Goal: Check status: Check status

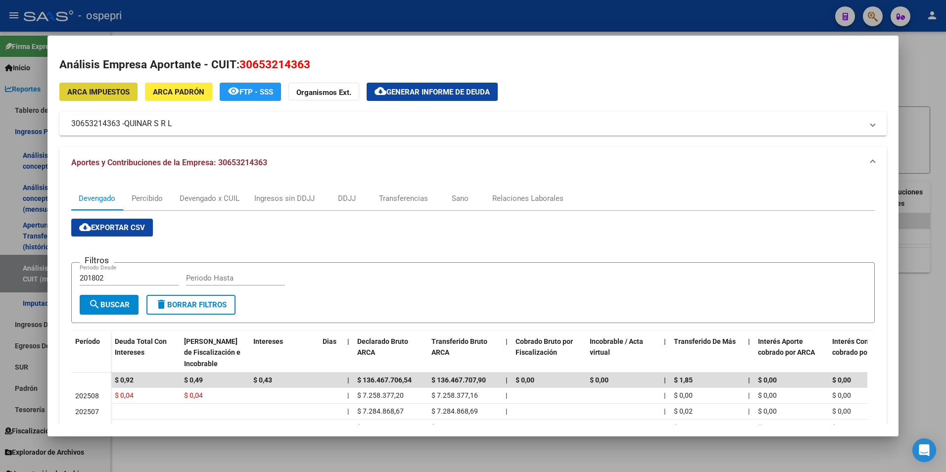
scroll to position [185, 0]
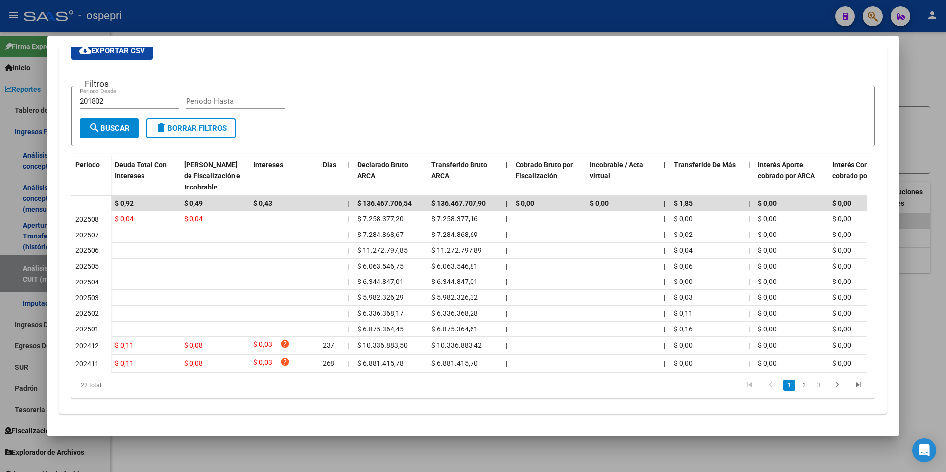
click at [945, 131] on html "menu - ospepri person Firma Express Inicio Calendario SSS Instructivos Contacto…" at bounding box center [473, 236] width 946 height 472
click at [910, 116] on div at bounding box center [473, 236] width 946 height 472
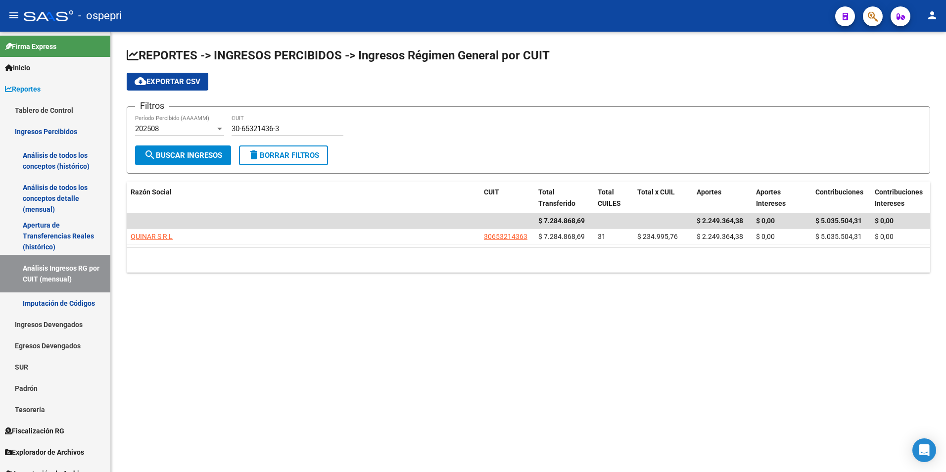
click at [258, 117] on div "30-65321436-3 CUIT" at bounding box center [287, 125] width 112 height 21
click at [270, 128] on input "30-65321436-3" at bounding box center [287, 128] width 112 height 9
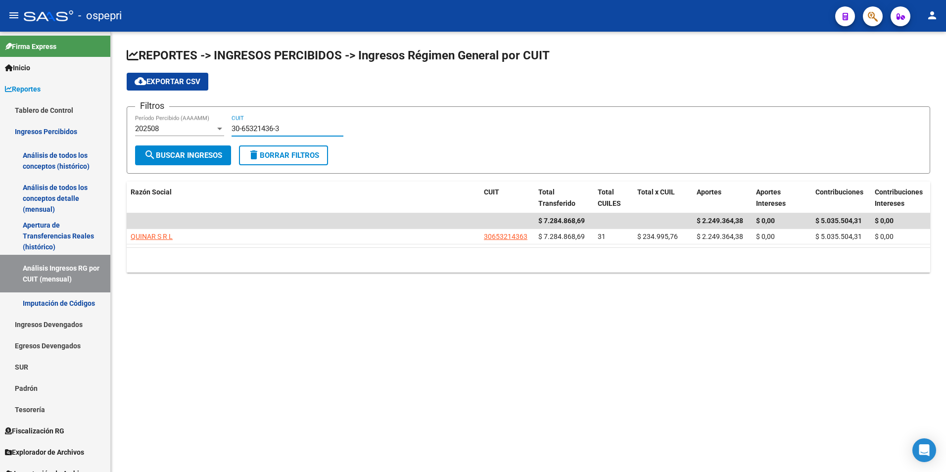
paste input "70864221-1"
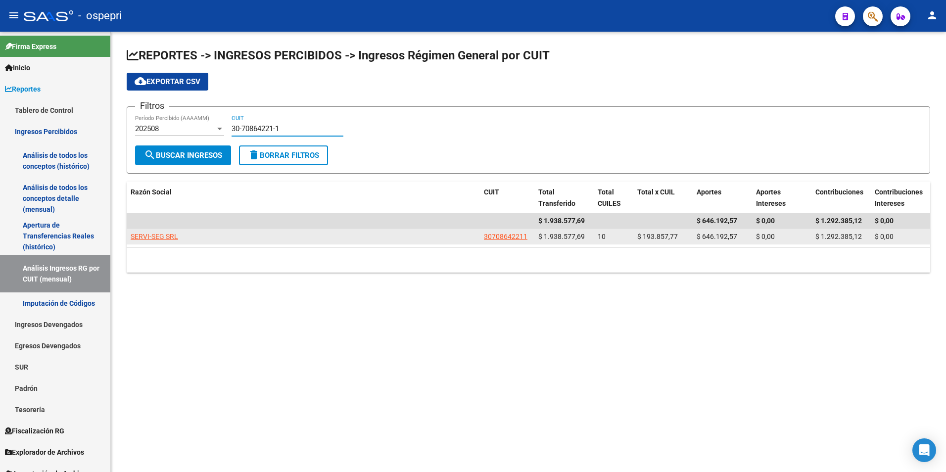
type input "30-70864221-1"
click at [169, 234] on span "SERVI-SEG SRL" at bounding box center [154, 236] width 47 height 8
type textarea "30708642211"
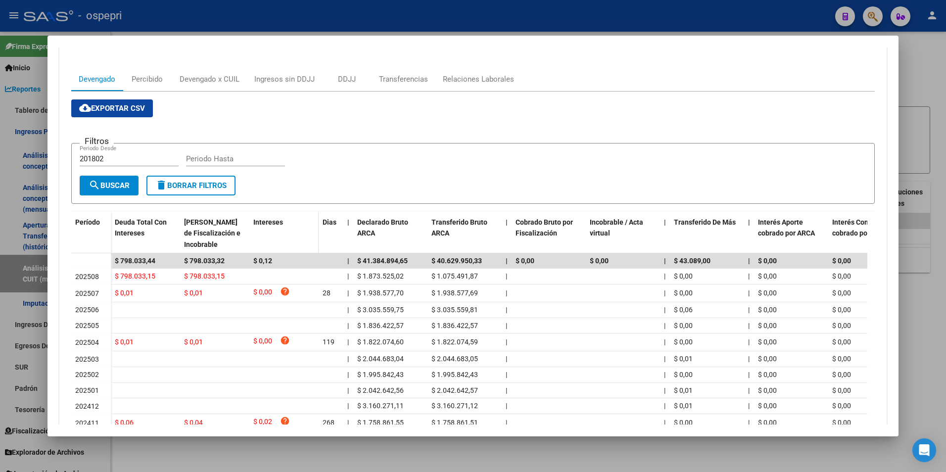
scroll to position [161, 0]
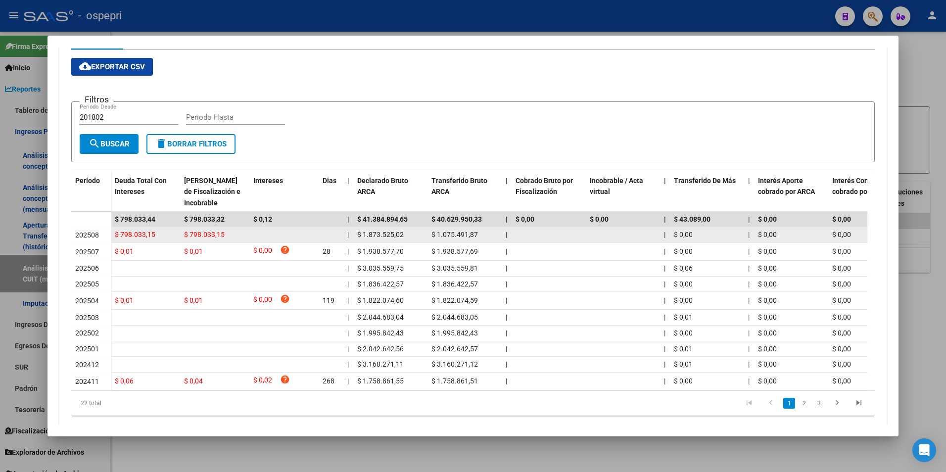
drag, startPoint x: 340, startPoint y: 227, endPoint x: 347, endPoint y: 238, distance: 13.3
click at [342, 231] on datatable-scroller "$ 798.033,44 $ 798.033,32 $ 0,12 | $ 41.384.894,65 $ 40.629.950,33 | $ 0,00 $ 0…" at bounding box center [469, 301] width 796 height 179
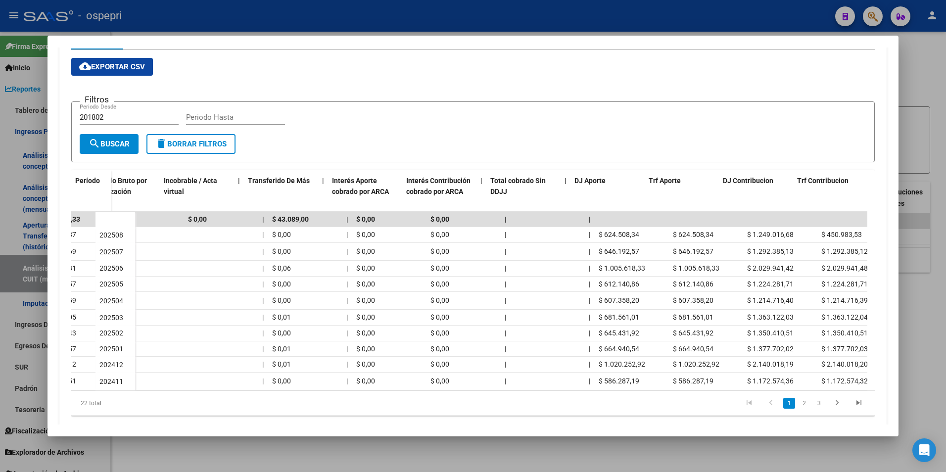
scroll to position [0, 426]
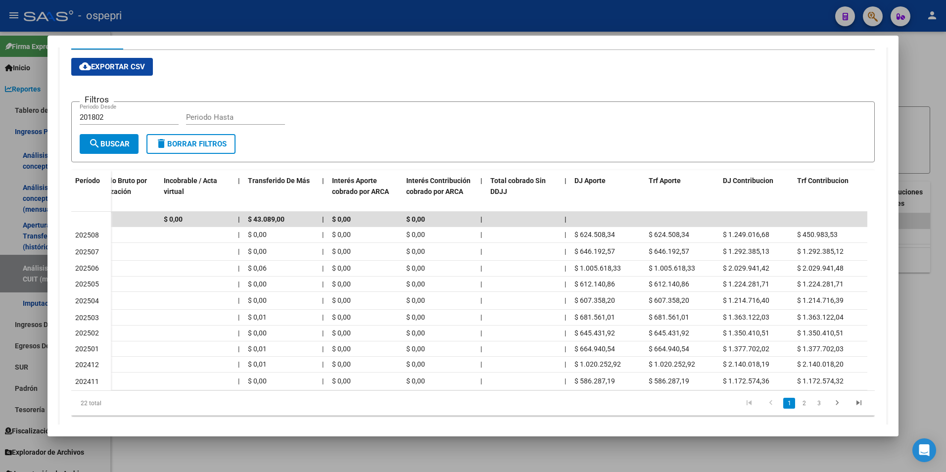
click at [910, 304] on div at bounding box center [473, 236] width 946 height 472
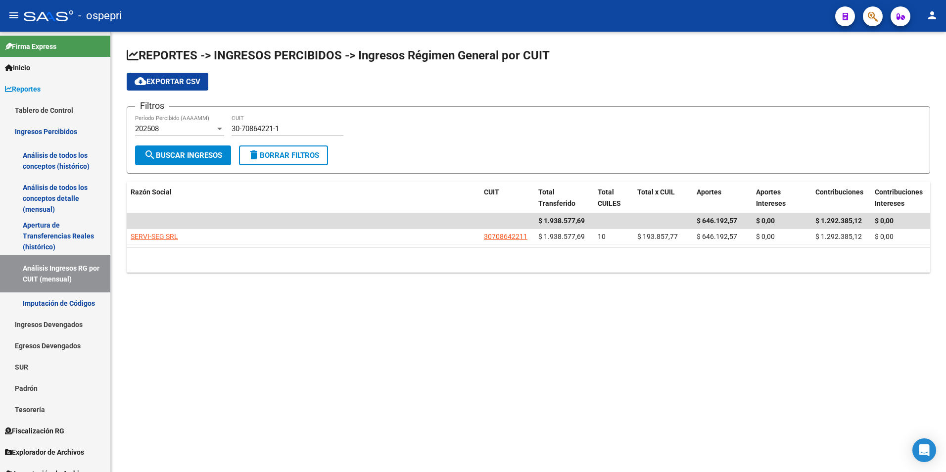
click at [300, 139] on div "30-70864221-1 CUIT" at bounding box center [287, 130] width 112 height 31
click at [307, 134] on div "30-70864221-1 CUIT" at bounding box center [287, 125] width 112 height 21
click at [306, 131] on input "30-70864221-1" at bounding box center [287, 128] width 112 height 9
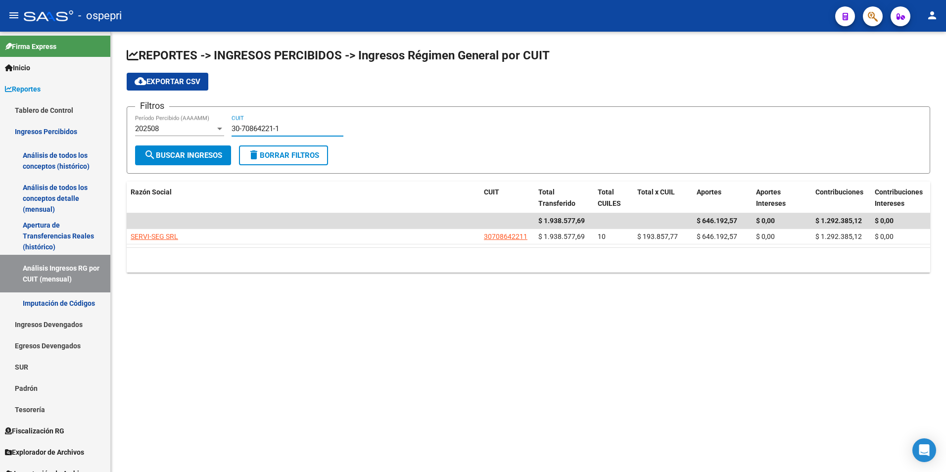
click at [306, 131] on input "30-70864221-1" at bounding box center [287, 128] width 112 height 9
paste input "20-35059615-2"
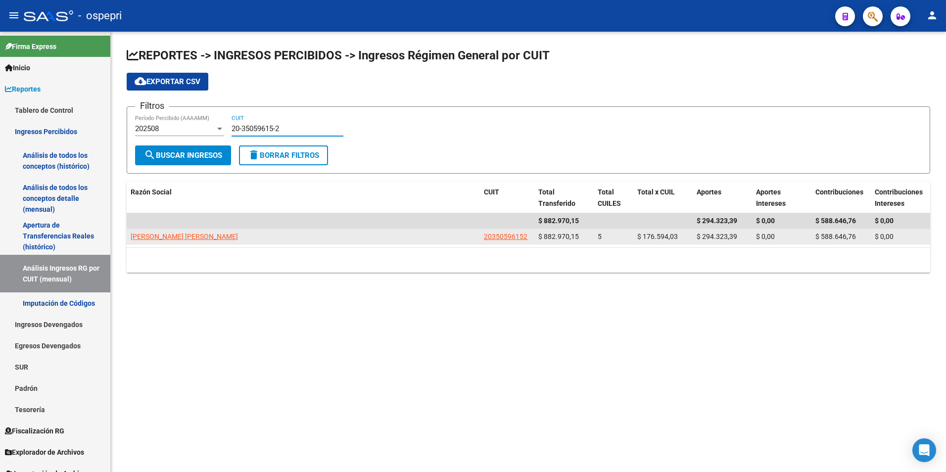
type input "20-35059615-2"
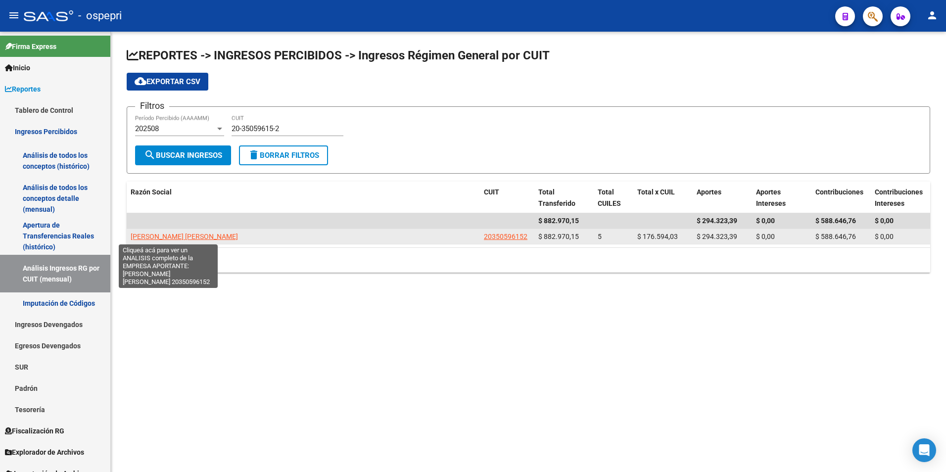
click at [168, 238] on span "[PERSON_NAME] [PERSON_NAME]" at bounding box center [184, 236] width 107 height 8
type textarea "20350596152"
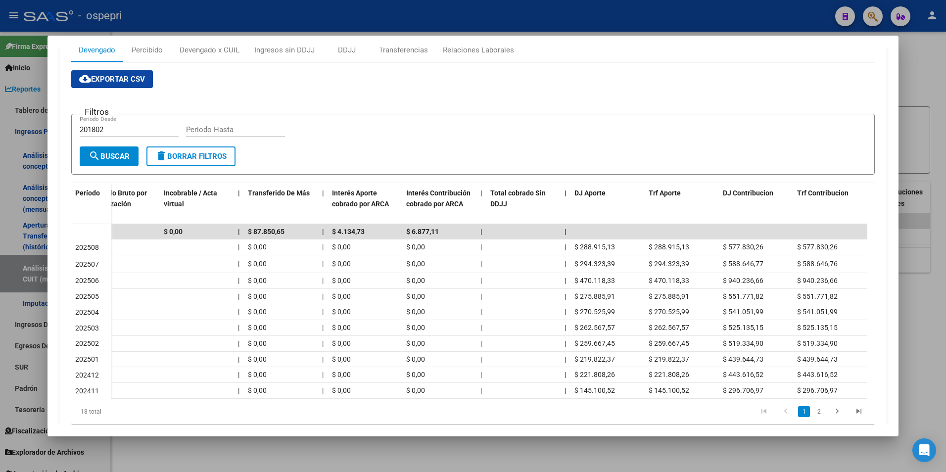
click at [924, 107] on div at bounding box center [473, 236] width 946 height 472
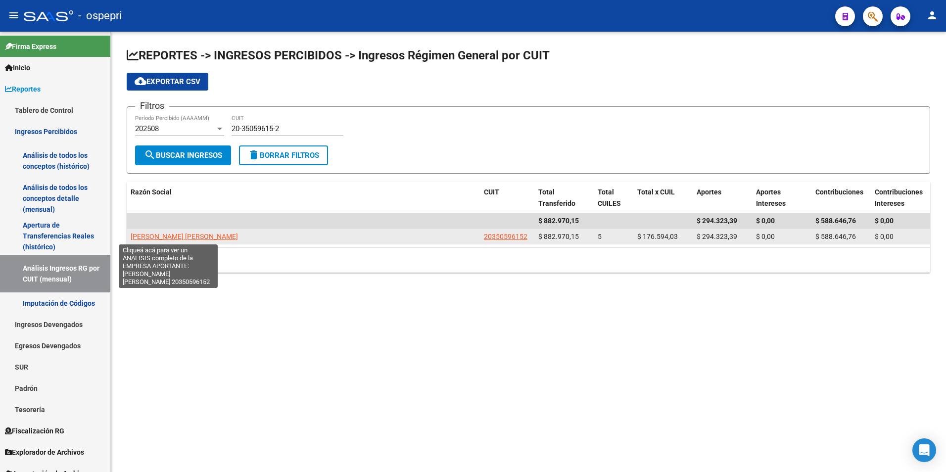
click at [157, 236] on span "[PERSON_NAME] [PERSON_NAME]" at bounding box center [184, 236] width 107 height 8
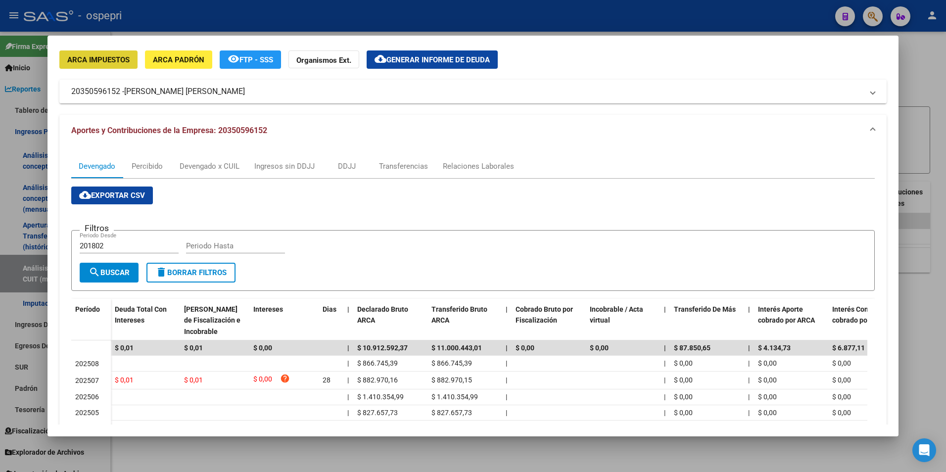
scroll to position [49, 0]
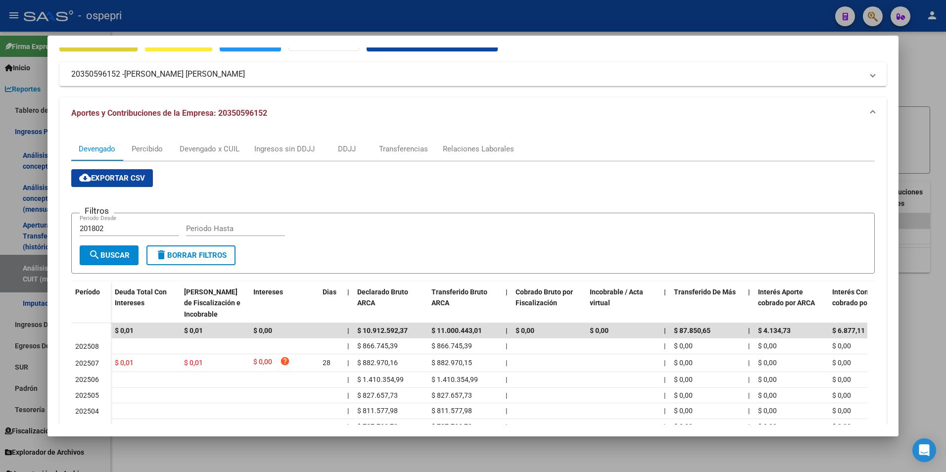
click at [920, 123] on div at bounding box center [473, 236] width 946 height 472
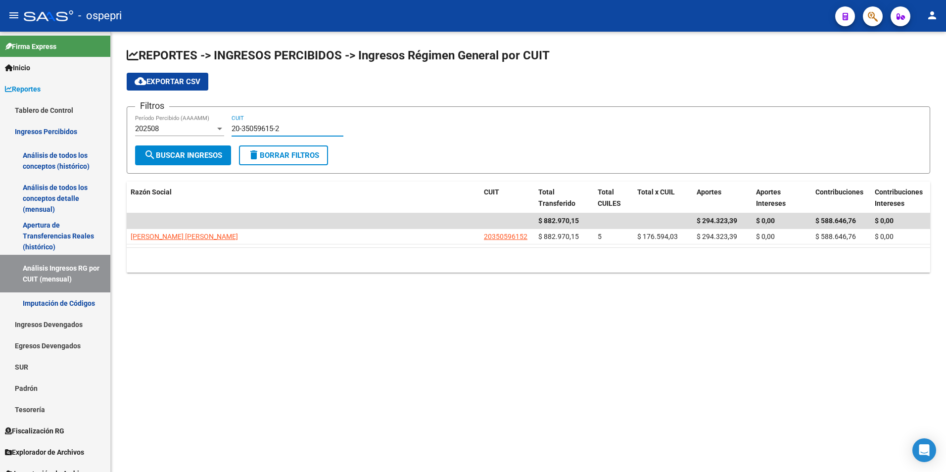
click at [259, 125] on input "20-35059615-2" at bounding box center [287, 128] width 112 height 9
paste input "30-71121450-6"
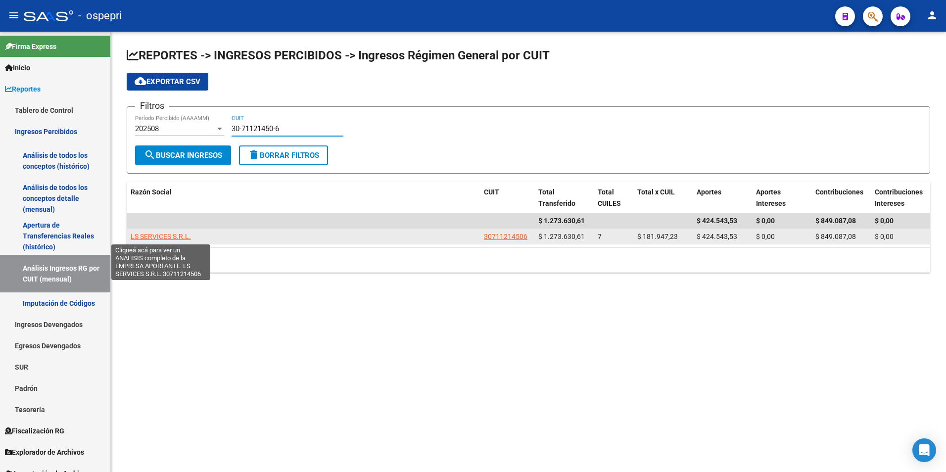
type input "30-71121450-6"
click at [185, 235] on span "LS SERVICES S.R.L." at bounding box center [161, 236] width 60 height 8
type textarea "30711214506"
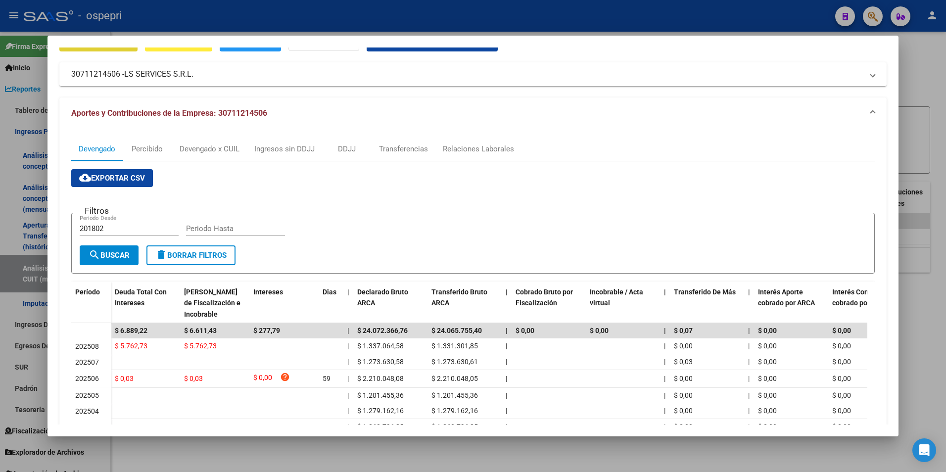
click at [938, 162] on div at bounding box center [473, 236] width 946 height 472
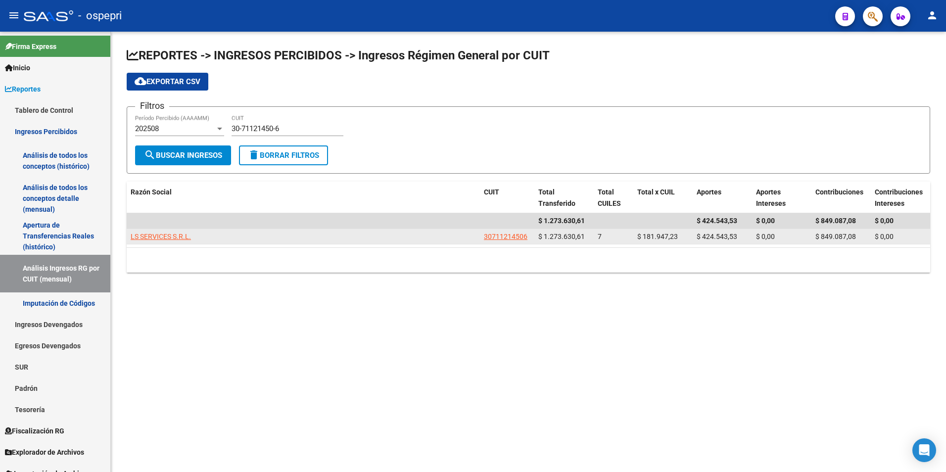
click at [496, 232] on span "30711214506" at bounding box center [506, 236] width 44 height 8
